Goal: Information Seeking & Learning: Learn about a topic

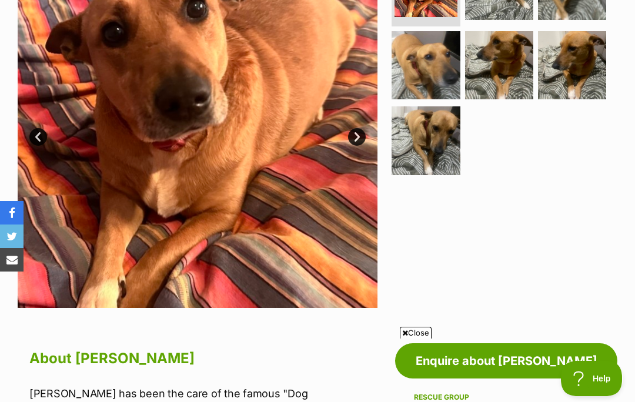
scroll to position [296, 0]
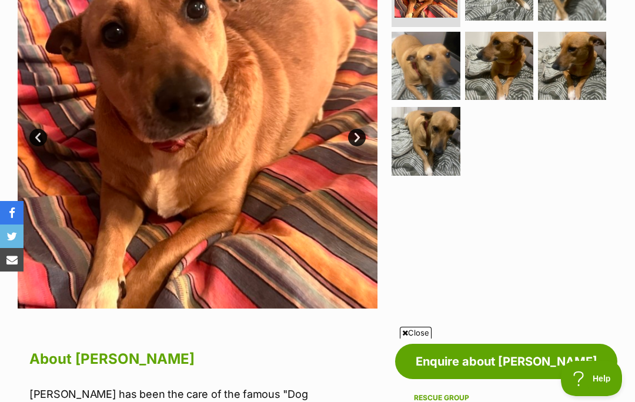
click at [409, 339] on span "Close" at bounding box center [416, 333] width 32 height 12
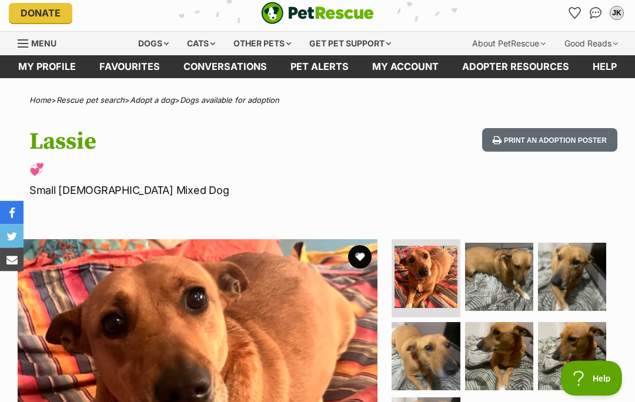
scroll to position [0, 0]
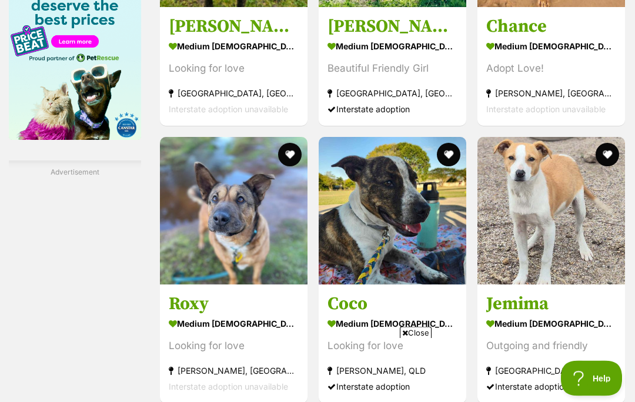
scroll to position [2033, 0]
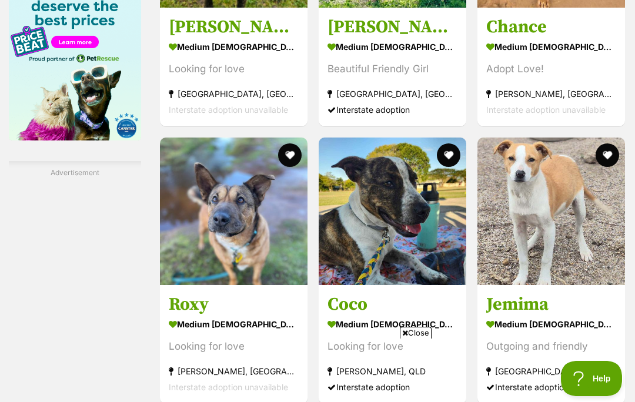
click at [412, 339] on span "Close" at bounding box center [416, 333] width 32 height 12
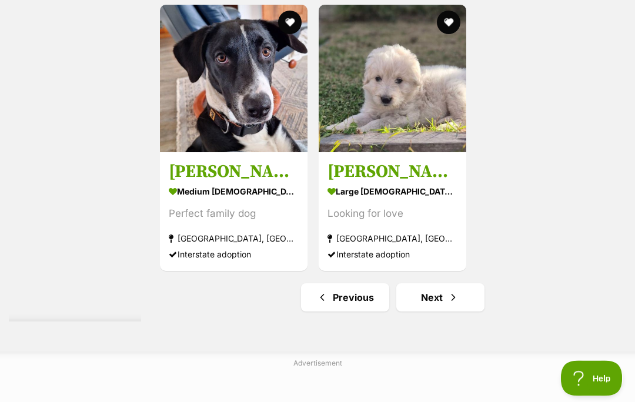
scroll to position [2557, 0]
click at [412, 312] on link "Next" at bounding box center [440, 298] width 88 height 28
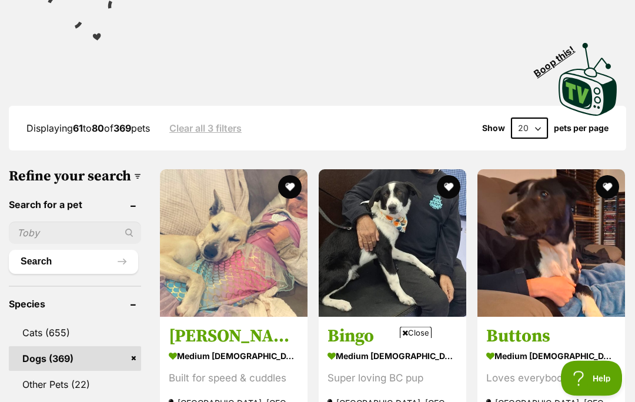
scroll to position [261, 0]
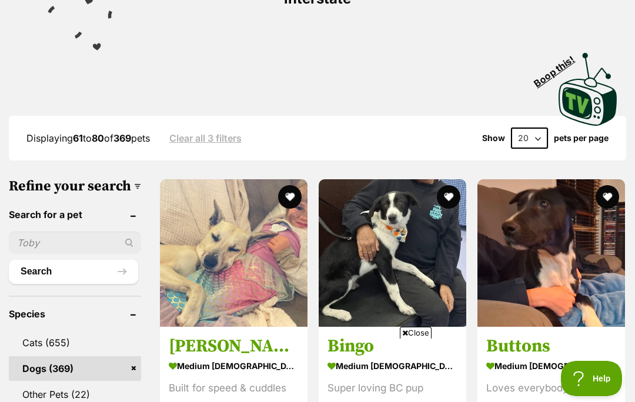
click at [415, 339] on span "Close" at bounding box center [416, 333] width 32 height 12
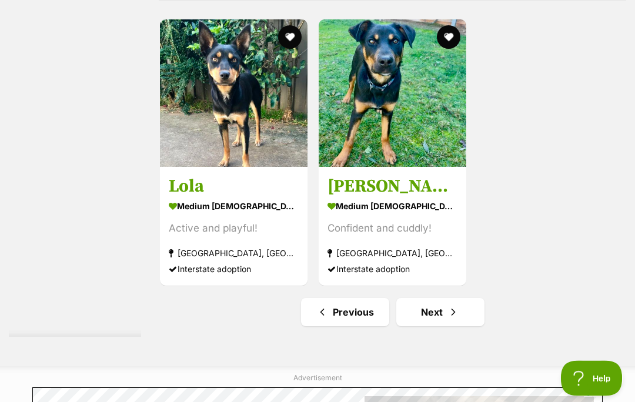
scroll to position [2417, 0]
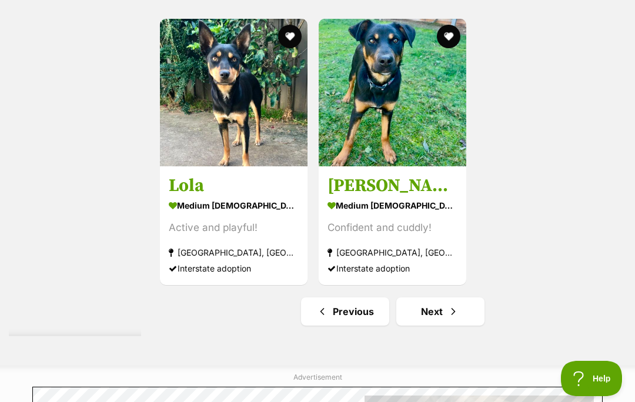
click at [411, 326] on link "Next" at bounding box center [440, 312] width 88 height 28
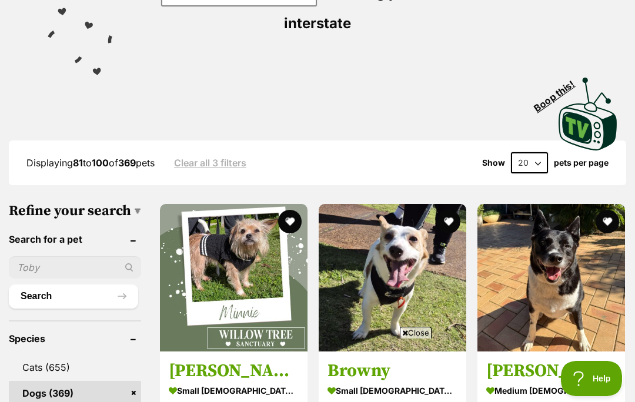
click at [403, 339] on span "Close" at bounding box center [416, 333] width 32 height 12
click at [214, 262] on img at bounding box center [234, 278] width 148 height 148
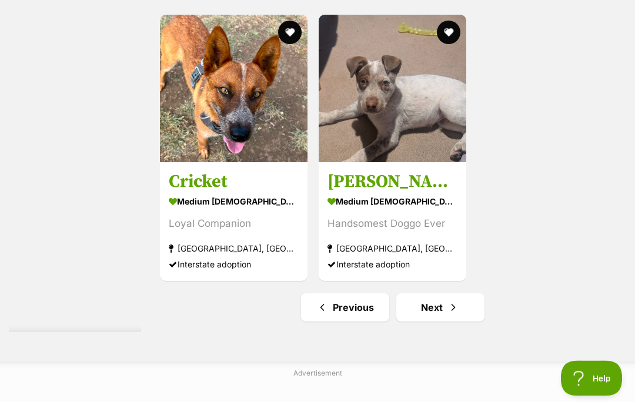
scroll to position [2422, 0]
click at [413, 321] on link "Next" at bounding box center [440, 307] width 88 height 28
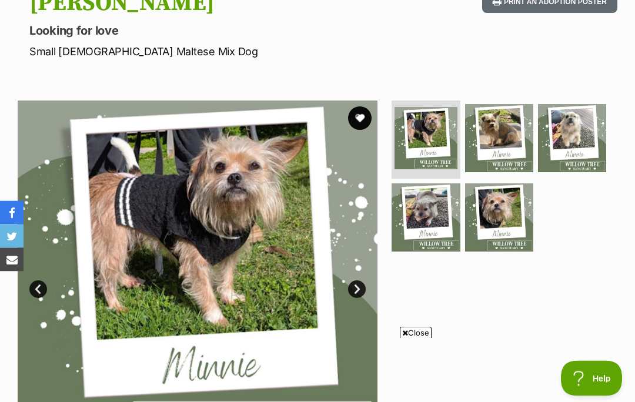
scroll to position [144, 0]
click at [409, 339] on span "Close" at bounding box center [416, 333] width 32 height 12
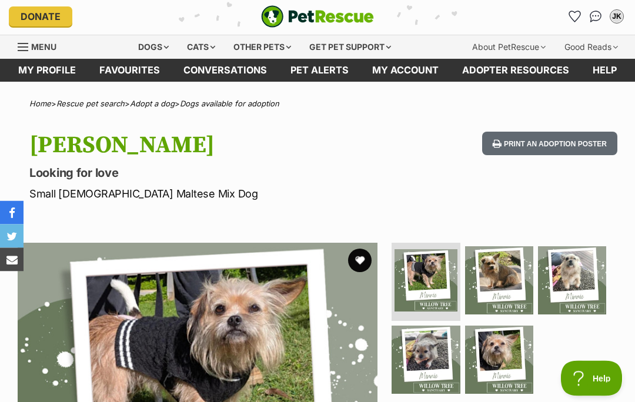
scroll to position [0, 0]
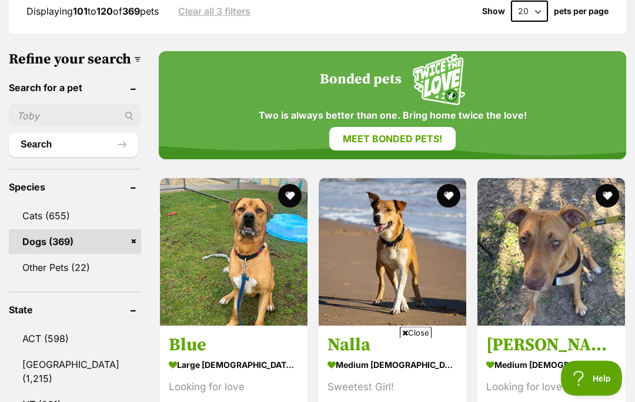
scroll to position [388, 0]
click at [418, 375] on section "medium [DEMOGRAPHIC_DATA] Dog Sweetest Girl! [GEOGRAPHIC_DATA], [GEOGRAPHIC_DAT…" at bounding box center [393, 396] width 130 height 79
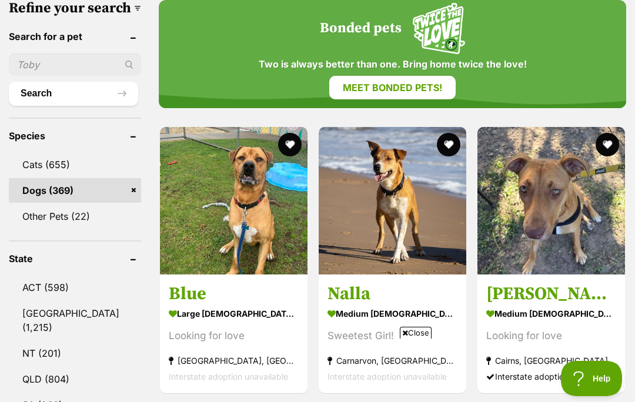
click at [423, 331] on span "Close" at bounding box center [416, 333] width 32 height 12
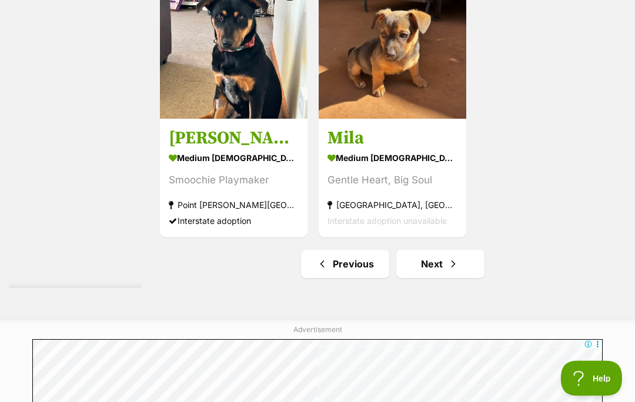
scroll to position [2590, 0]
click at [419, 278] on link "Next" at bounding box center [440, 264] width 88 height 28
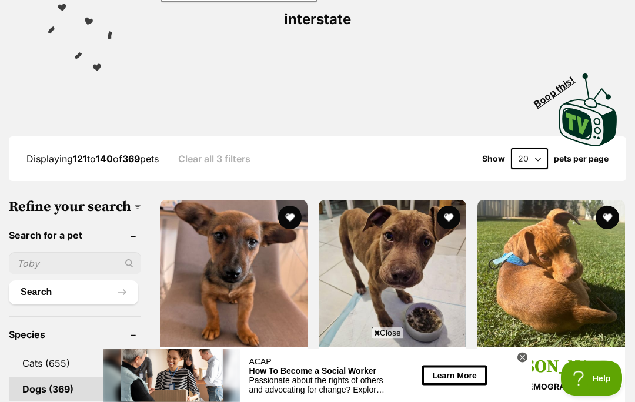
scroll to position [241, 0]
click at [392, 339] on span "Close" at bounding box center [388, 333] width 32 height 12
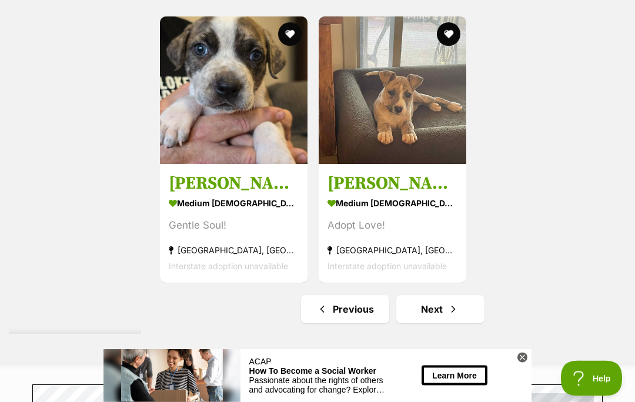
scroll to position [2419, 0]
click at [419, 323] on link "Next" at bounding box center [440, 309] width 88 height 28
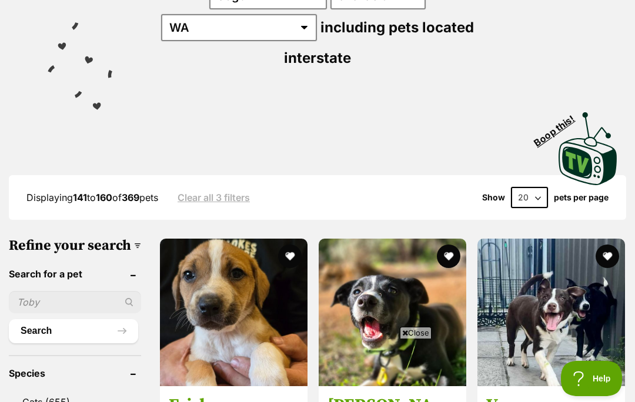
click at [422, 339] on span "Close" at bounding box center [416, 333] width 32 height 12
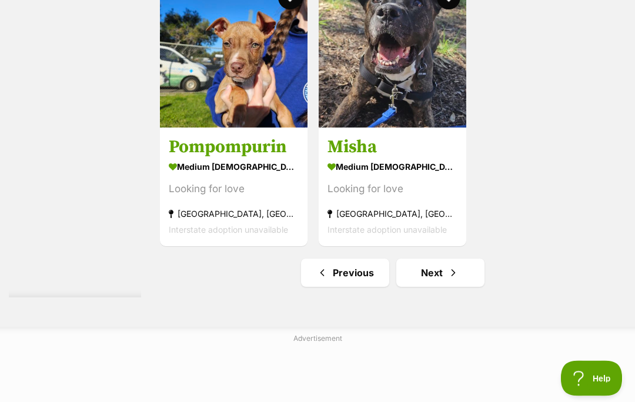
scroll to position [2456, 0]
click at [422, 287] on link "Next" at bounding box center [440, 273] width 88 height 28
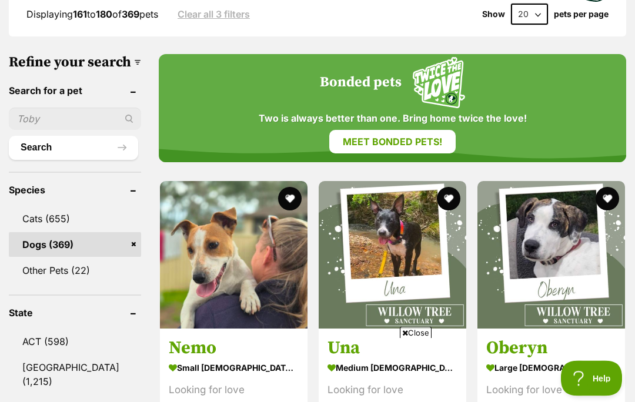
scroll to position [385, 0]
click at [415, 339] on span "Close" at bounding box center [416, 333] width 32 height 12
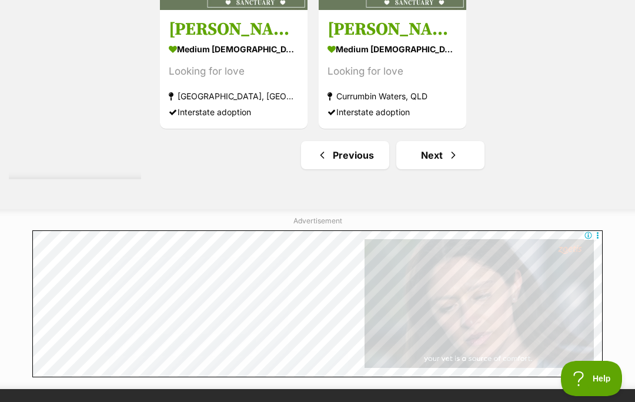
scroll to position [2702, 0]
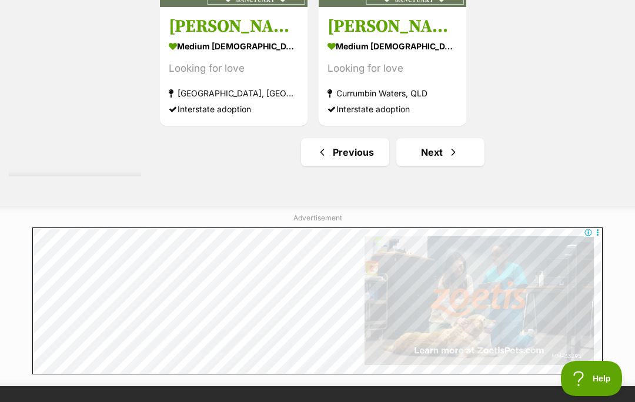
click at [420, 166] on link "Next" at bounding box center [440, 152] width 88 height 28
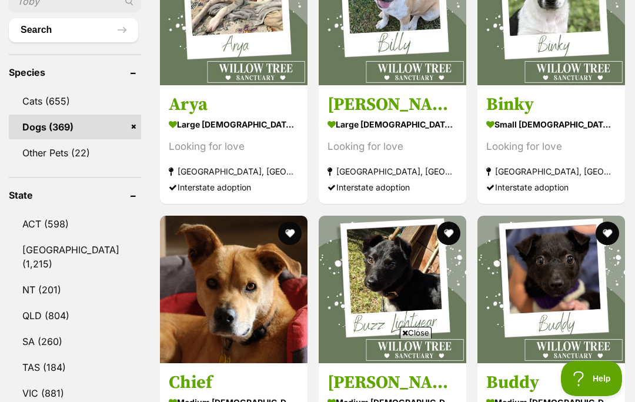
scroll to position [511, 0]
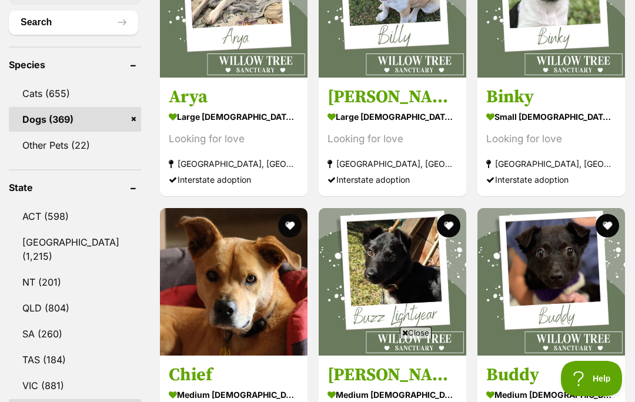
click at [418, 339] on span "Close" at bounding box center [416, 333] width 32 height 12
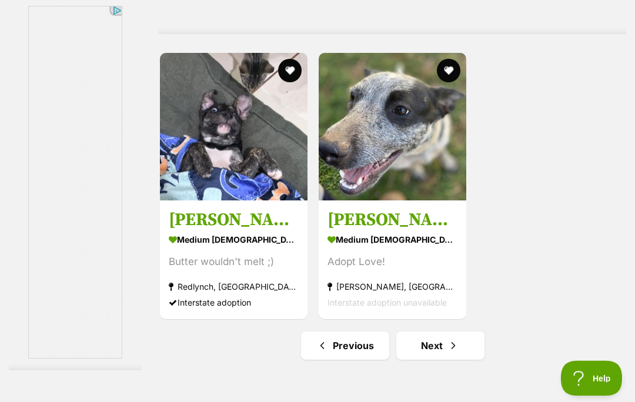
scroll to position [2383, 0]
click at [415, 360] on link "Next" at bounding box center [440, 346] width 88 height 28
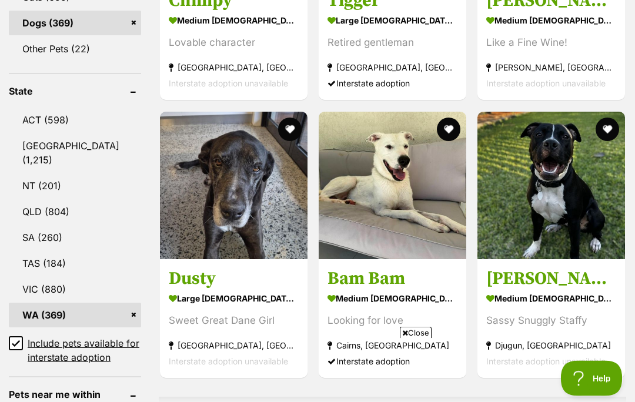
scroll to position [598, 0]
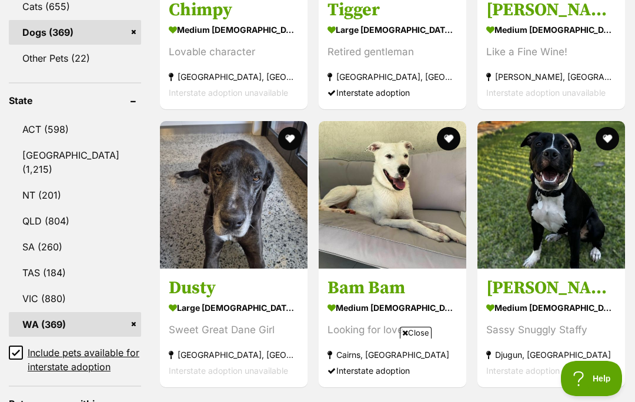
click at [420, 339] on span "Close" at bounding box center [416, 333] width 32 height 12
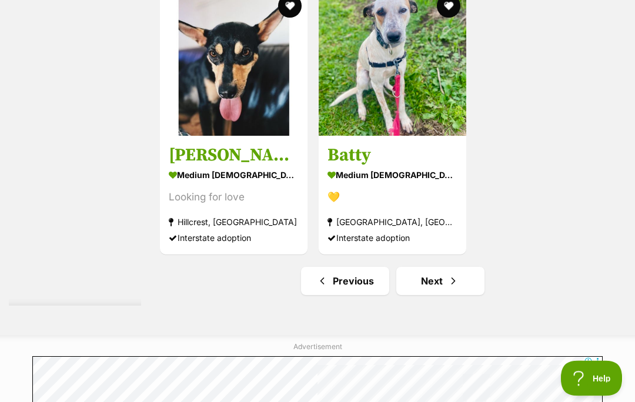
scroll to position [2447, 0]
click at [422, 295] on link "Next" at bounding box center [440, 281] width 88 height 28
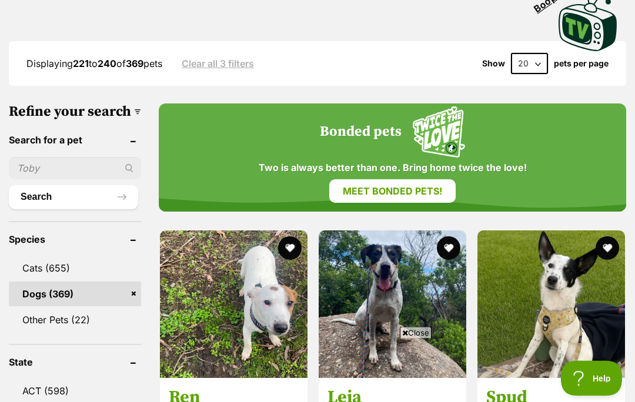
scroll to position [343, 0]
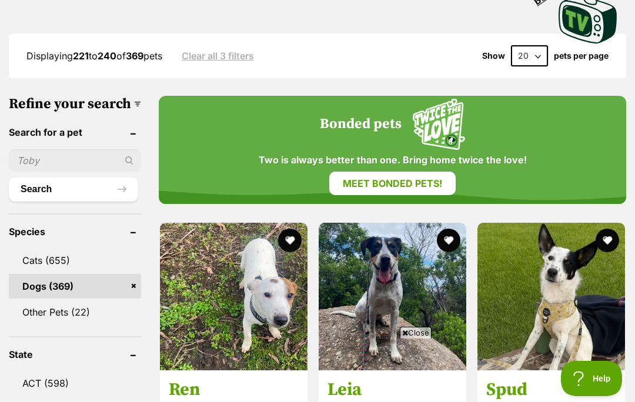
click at [425, 339] on span "Close" at bounding box center [416, 333] width 32 height 12
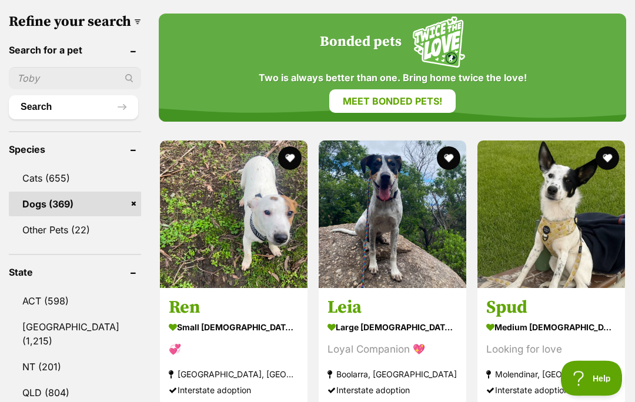
scroll to position [425, 0]
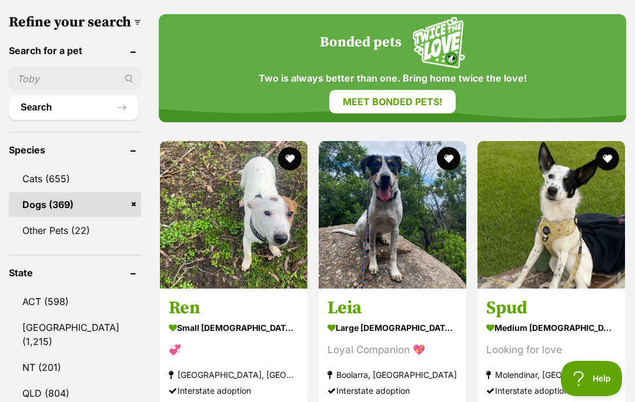
click at [235, 222] on img at bounding box center [234, 215] width 148 height 148
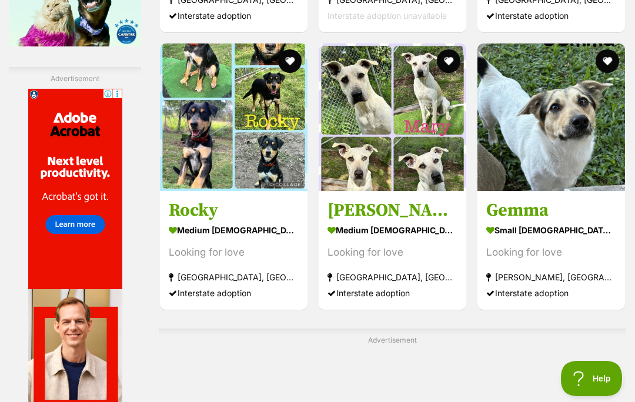
scroll to position [2120, 0]
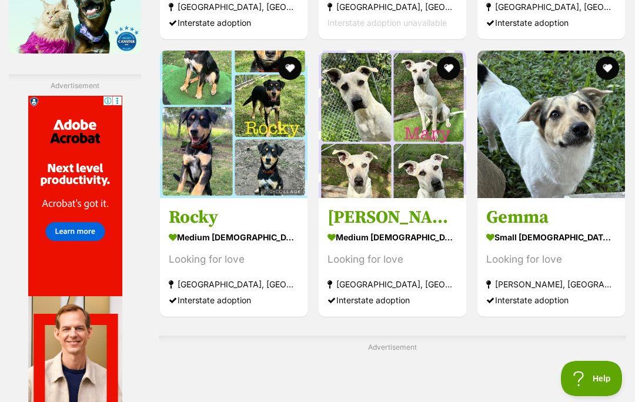
click at [552, 198] on img at bounding box center [552, 125] width 148 height 148
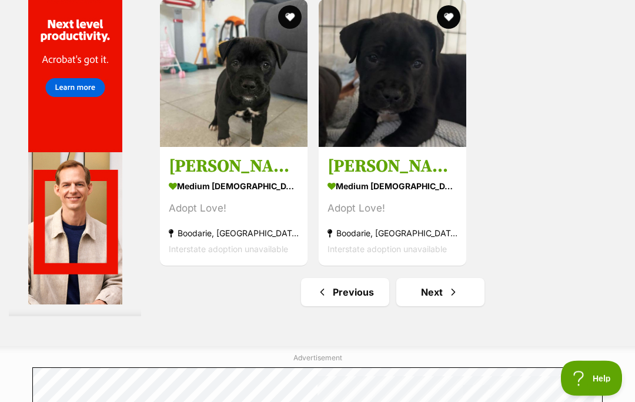
scroll to position [2716, 0]
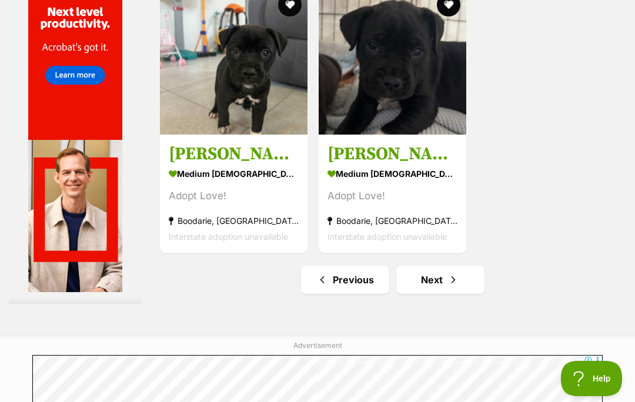
click at [414, 294] on link "Next" at bounding box center [440, 280] width 88 height 28
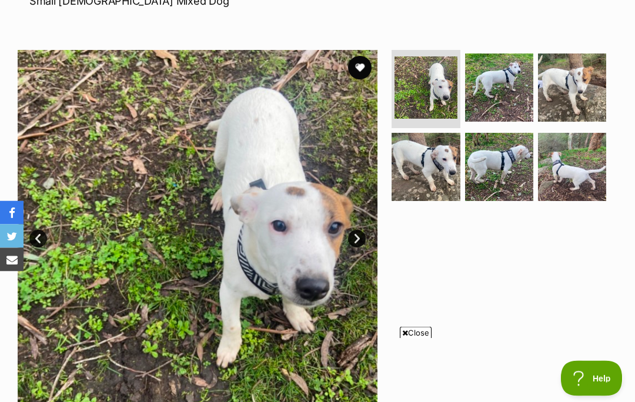
scroll to position [195, 0]
click at [418, 339] on span "Close" at bounding box center [416, 333] width 32 height 12
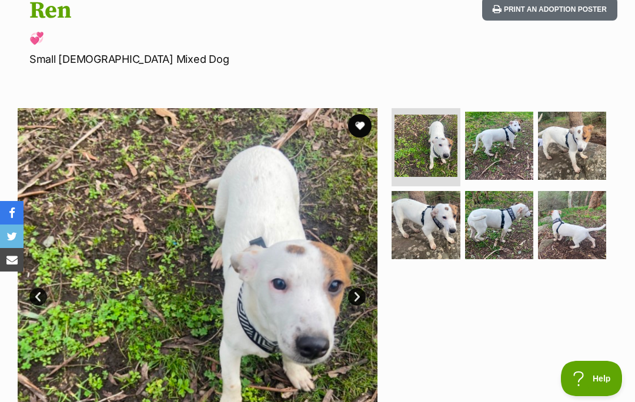
scroll to position [134, 0]
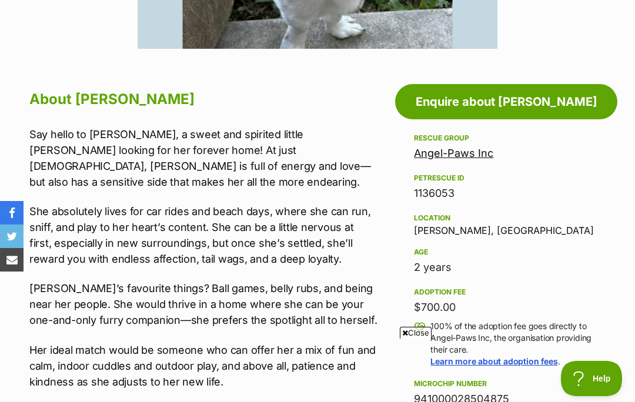
scroll to position [558, 0]
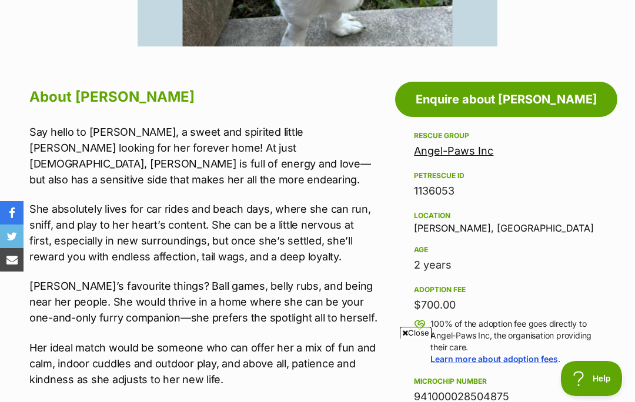
click at [416, 339] on span "Close" at bounding box center [416, 333] width 32 height 12
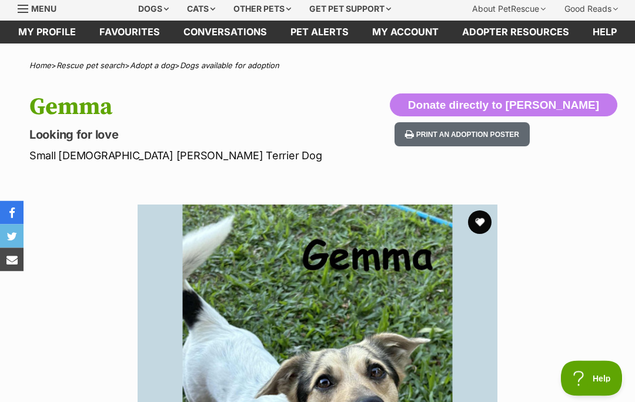
scroll to position [31, 0]
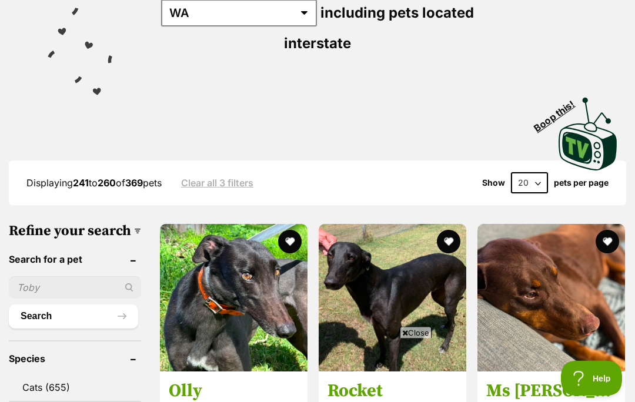
scroll to position [216, 0]
click at [420, 339] on span "Close" at bounding box center [416, 333] width 32 height 12
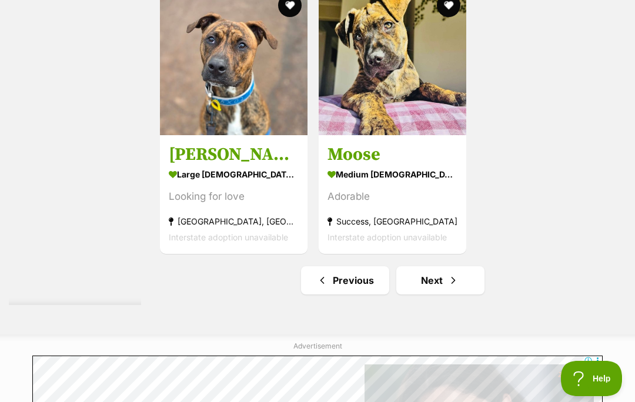
scroll to position [2451, 0]
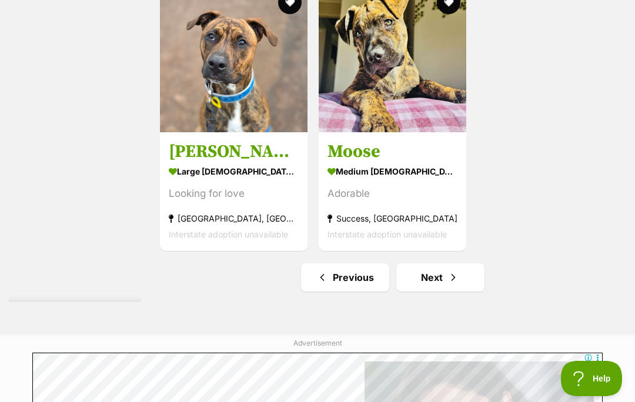
click at [415, 292] on link "Next" at bounding box center [440, 278] width 88 height 28
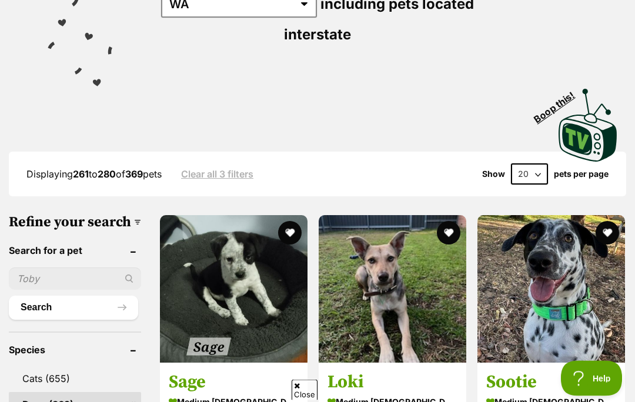
scroll to position [236, 0]
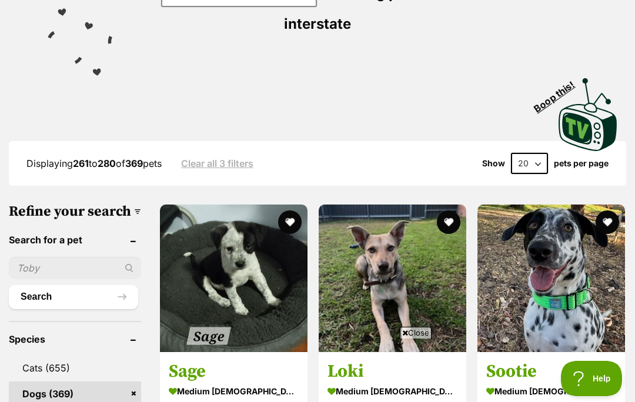
click at [423, 339] on span "Close" at bounding box center [416, 333] width 32 height 12
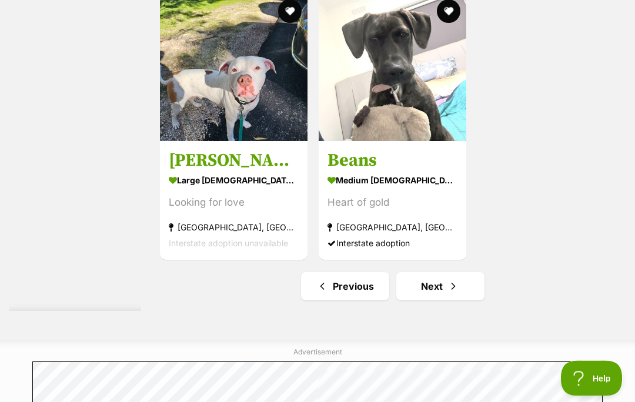
scroll to position [2442, 0]
click at [423, 301] on link "Next" at bounding box center [440, 286] width 88 height 28
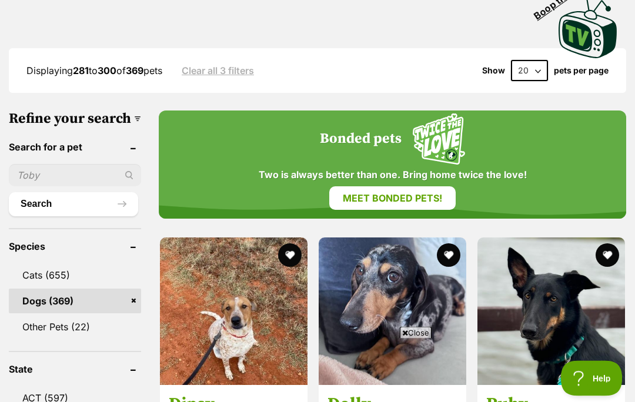
scroll to position [329, 0]
click at [419, 339] on span "Close" at bounding box center [416, 333] width 32 height 12
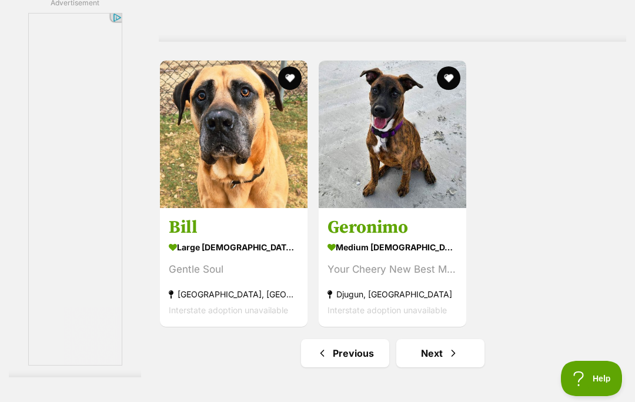
scroll to position [2502, 0]
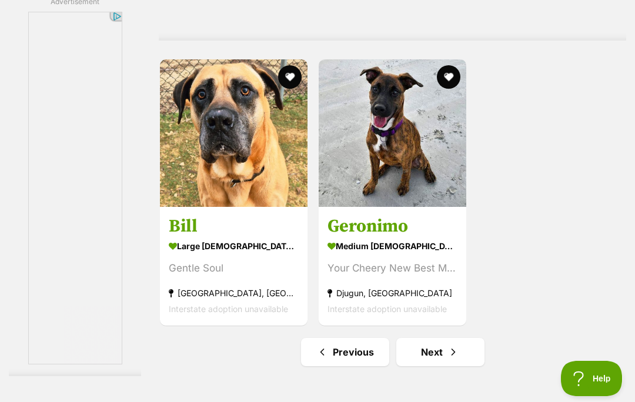
click at [419, 366] on link "Next" at bounding box center [440, 352] width 88 height 28
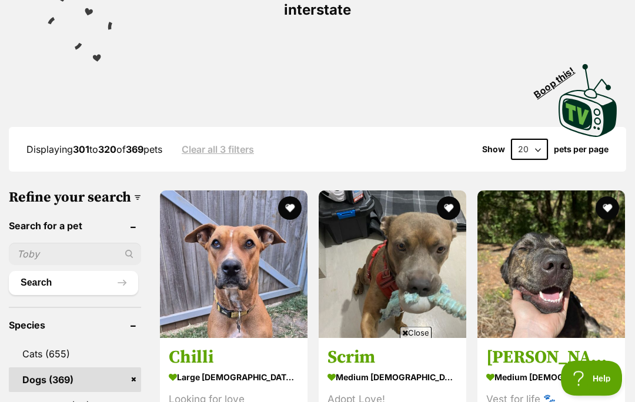
scroll to position [250, 0]
click at [423, 339] on span "Close" at bounding box center [416, 333] width 32 height 12
click at [422, 392] on div "Adopt Love!" at bounding box center [393, 400] width 130 height 16
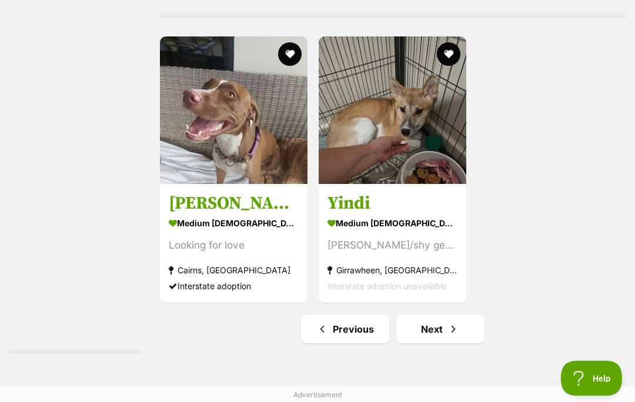
scroll to position [2399, 0]
click at [416, 343] on link "Next" at bounding box center [440, 329] width 88 height 28
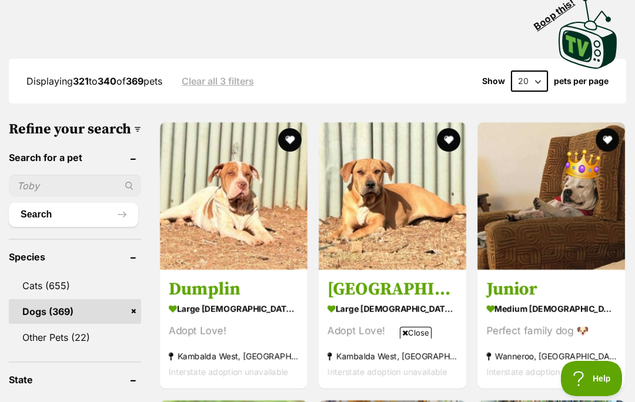
scroll to position [277, 0]
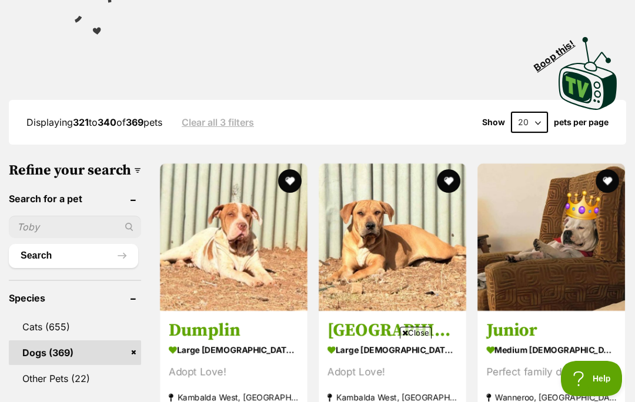
click at [423, 339] on span "Close" at bounding box center [416, 333] width 32 height 12
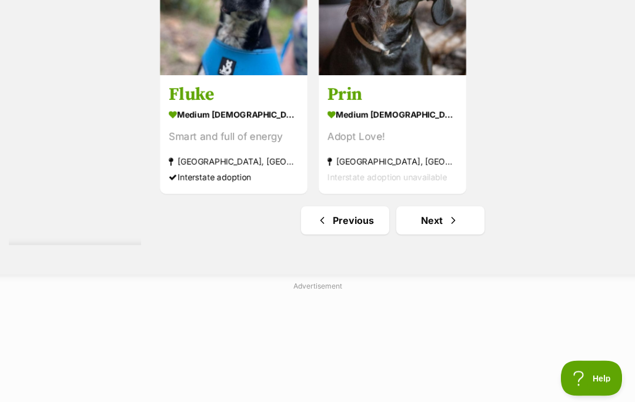
scroll to position [2508, 0]
click at [419, 235] on link "Next" at bounding box center [440, 220] width 88 height 28
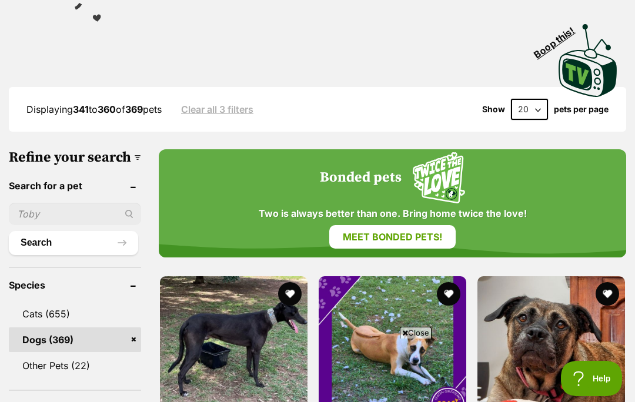
scroll to position [304, 0]
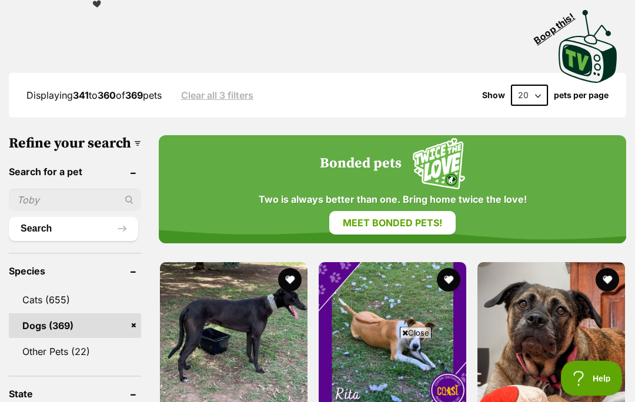
click at [422, 339] on span "Close" at bounding box center [416, 333] width 32 height 12
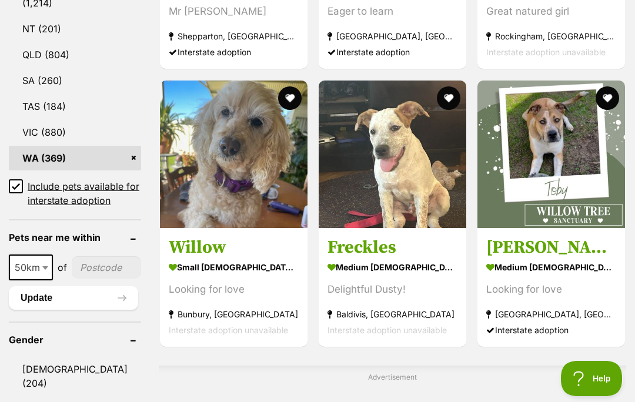
scroll to position [0, 0]
click at [212, 179] on img at bounding box center [234, 155] width 148 height 148
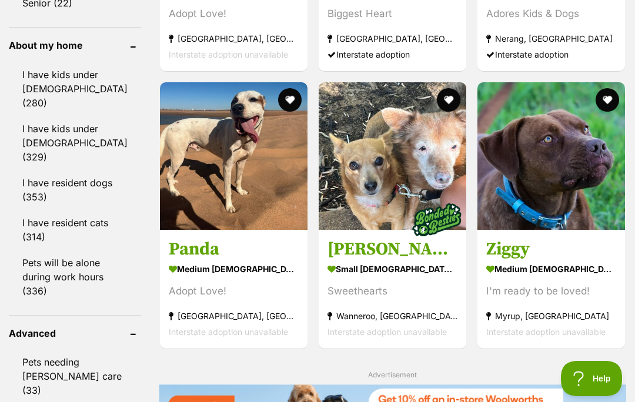
click at [385, 210] on img at bounding box center [393, 156] width 148 height 148
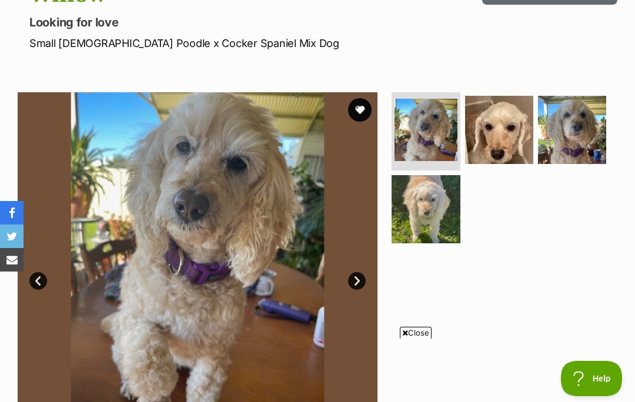
click at [413, 339] on span "Close" at bounding box center [416, 333] width 32 height 12
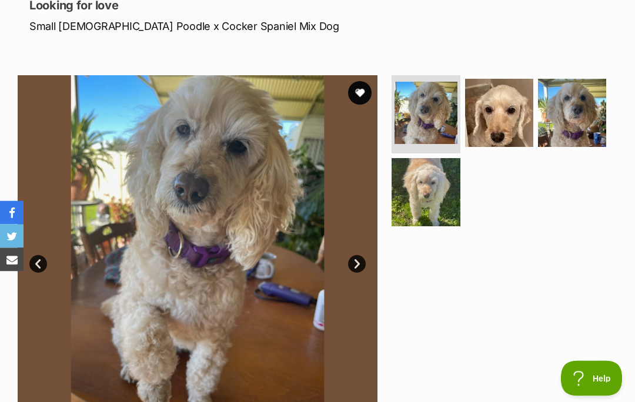
scroll to position [166, 0]
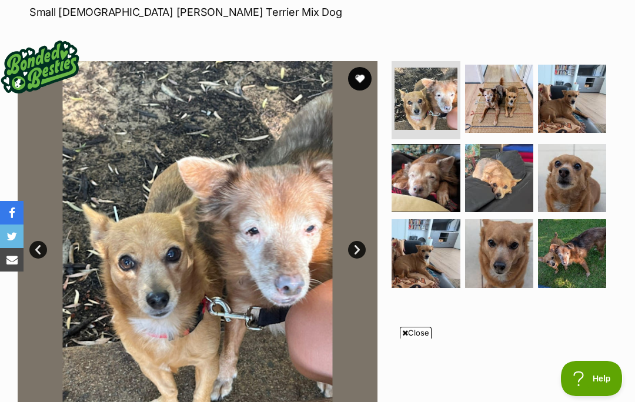
click at [406, 339] on span "Close" at bounding box center [416, 333] width 32 height 12
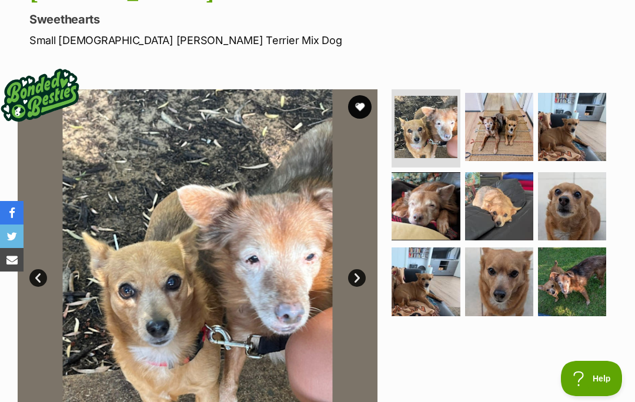
scroll to position [182, 0]
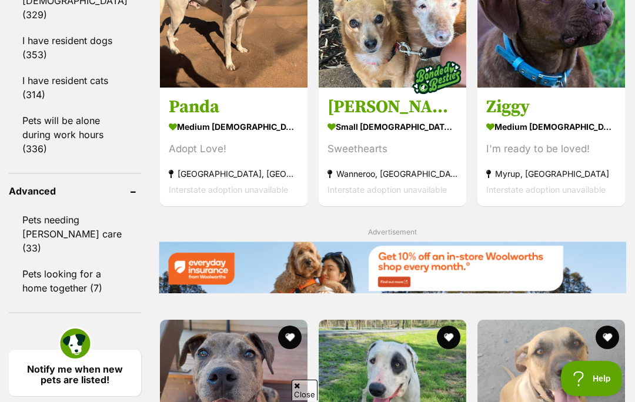
scroll to position [1590, 0]
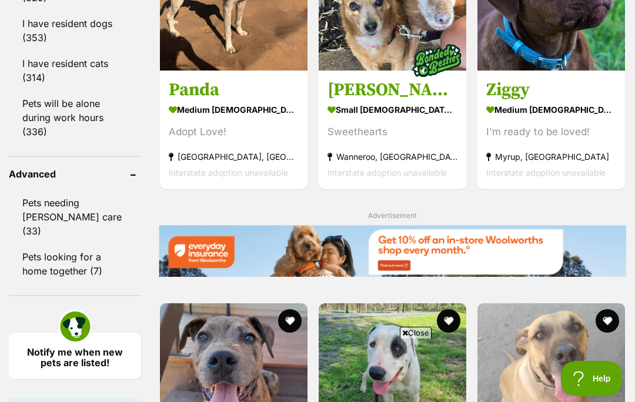
click at [422, 339] on span "Close" at bounding box center [416, 333] width 32 height 12
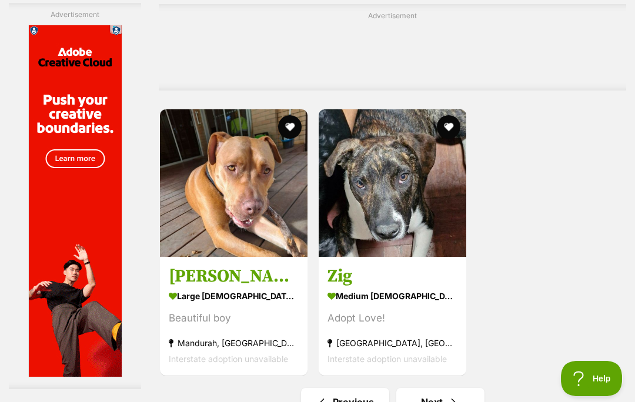
scroll to position [2459, 0]
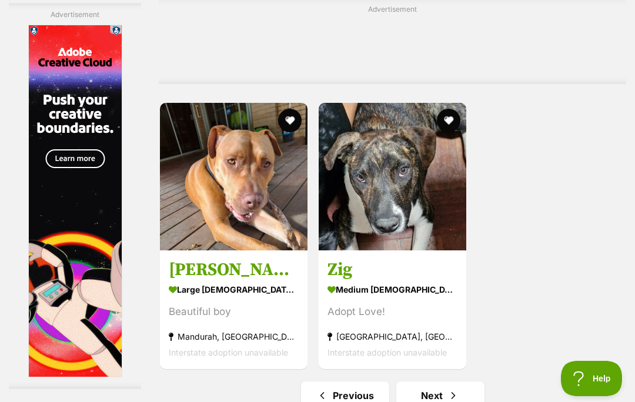
click at [418, 382] on link "Next" at bounding box center [440, 396] width 88 height 28
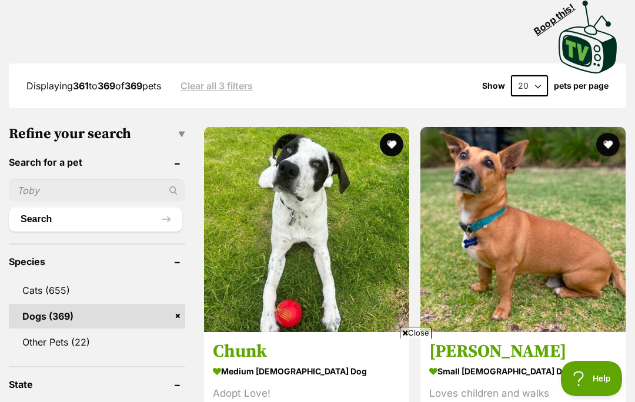
click at [416, 339] on span "Close" at bounding box center [416, 333] width 32 height 12
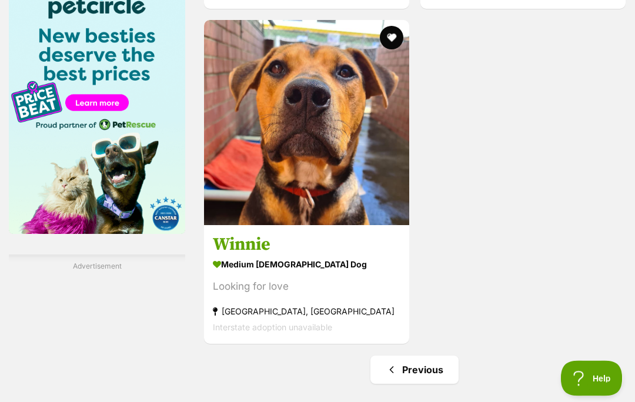
scroll to position [1875, 0]
click at [416, 378] on link "Previous" at bounding box center [415, 370] width 88 height 28
